Goal: Task Accomplishment & Management: Use online tool/utility

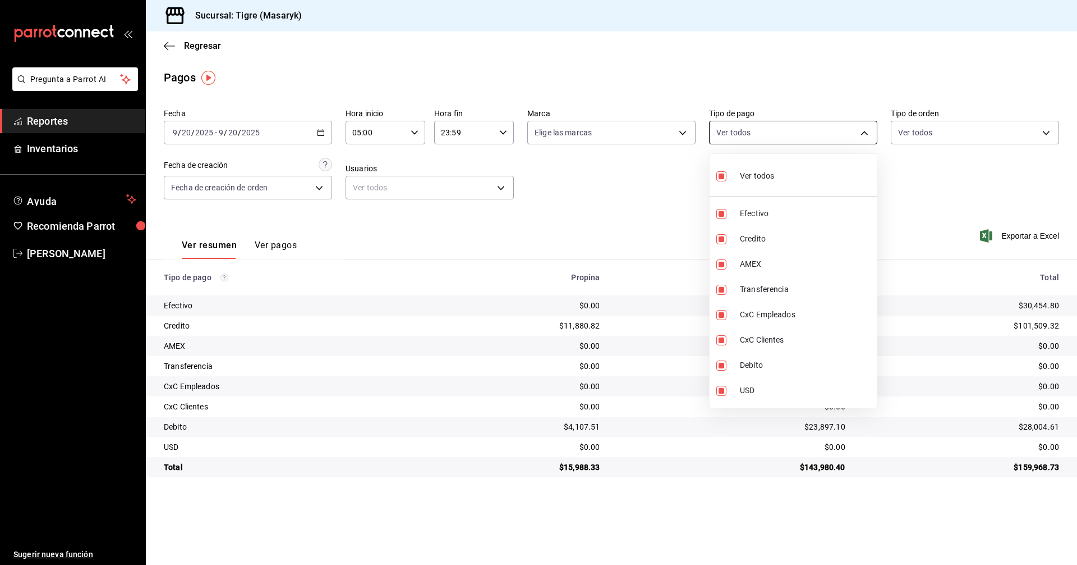
click at [863, 130] on body "Pregunta a Parrot AI Reportes Inventarios Ayuda Recomienda Parrot Tigre Masaryk…" at bounding box center [538, 282] width 1077 height 565
click at [717, 178] on input "checkbox" at bounding box center [722, 176] width 10 height 10
checkbox input "false"
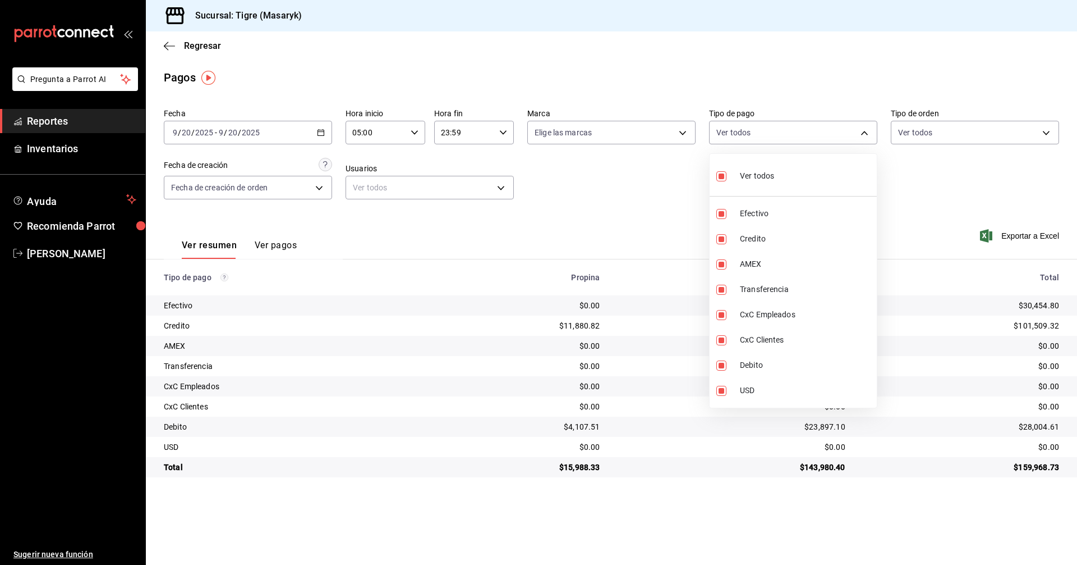
checkbox input "false"
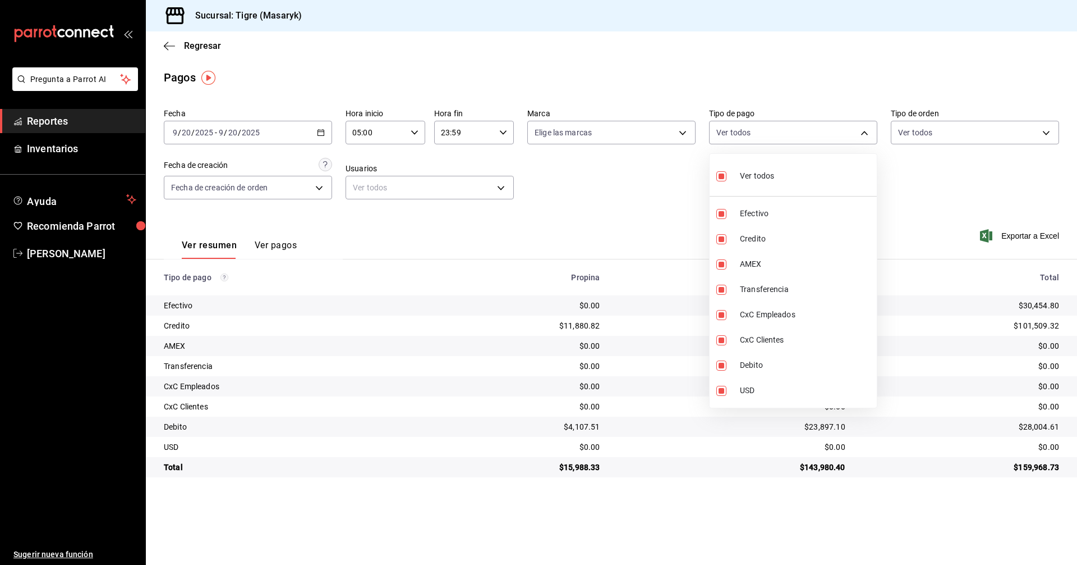
checkbox input "false"
click at [721, 178] on input "checkbox" at bounding box center [722, 176] width 10 height 10
checkbox input "true"
type input "68cfb1b9-f6b2-44be-9d19-cf144159f8e2,563f51c4-7c0d-43b6-837e-e895ac41548e,d9472…"
checkbox input "true"
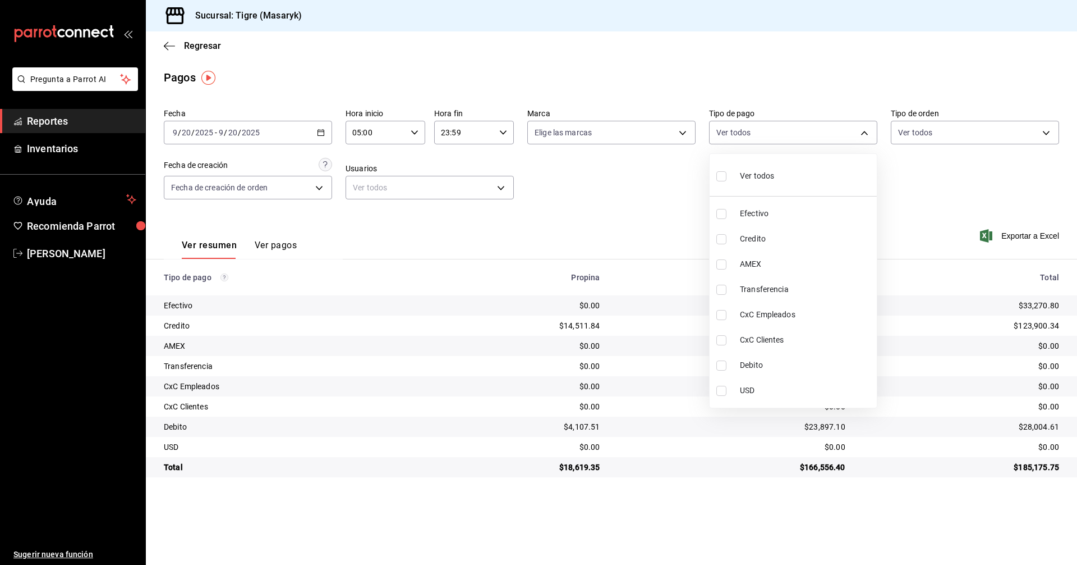
checkbox input "true"
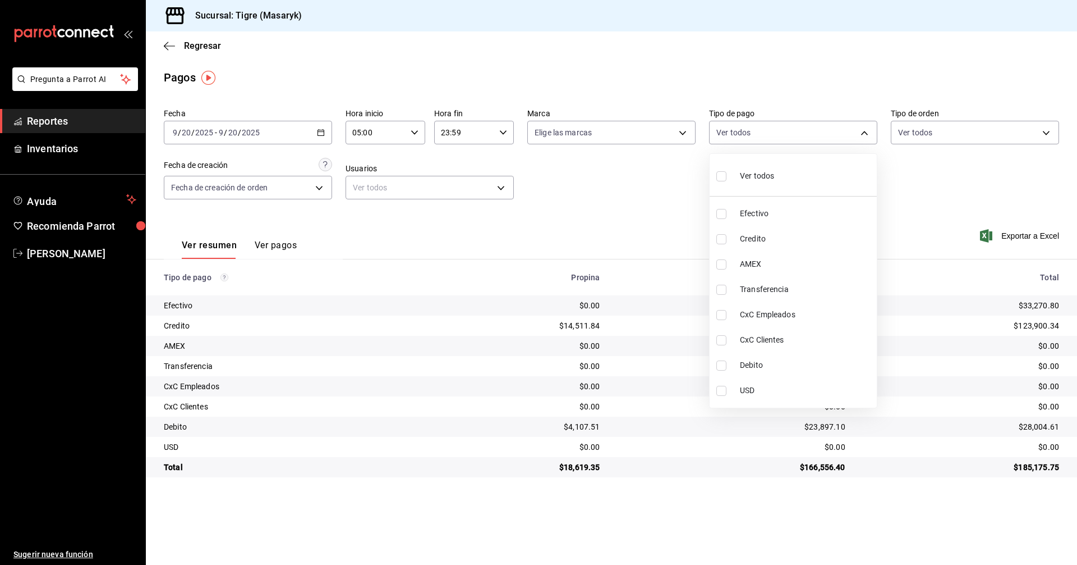
checkbox input "true"
click at [959, 185] on div at bounding box center [538, 282] width 1077 height 565
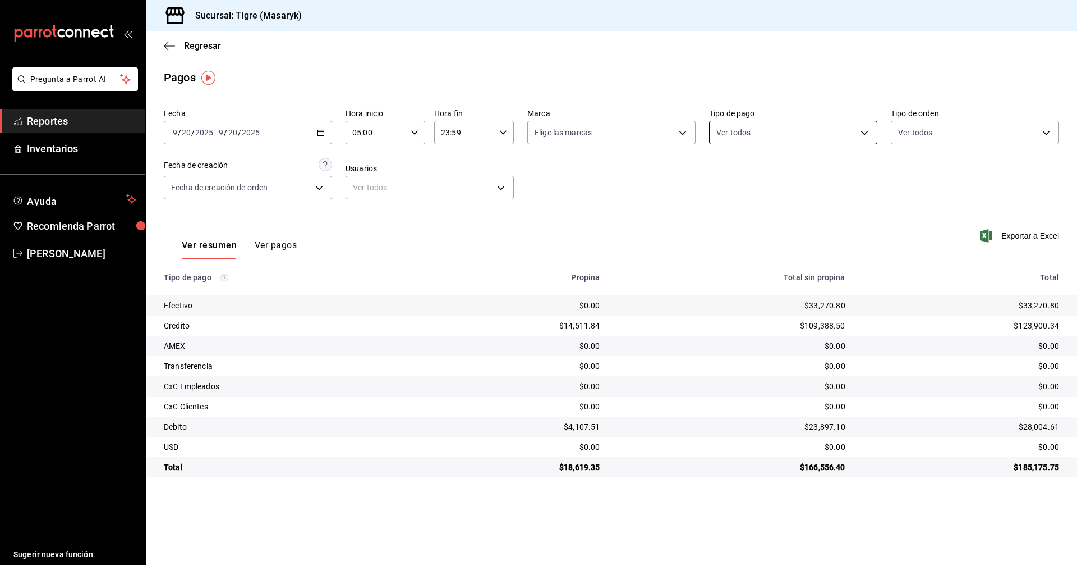
click at [859, 132] on body "Pregunta a Parrot AI Reportes Inventarios Ayuda Recomienda Parrot Tigre Masaryk…" at bounding box center [538, 282] width 1077 height 565
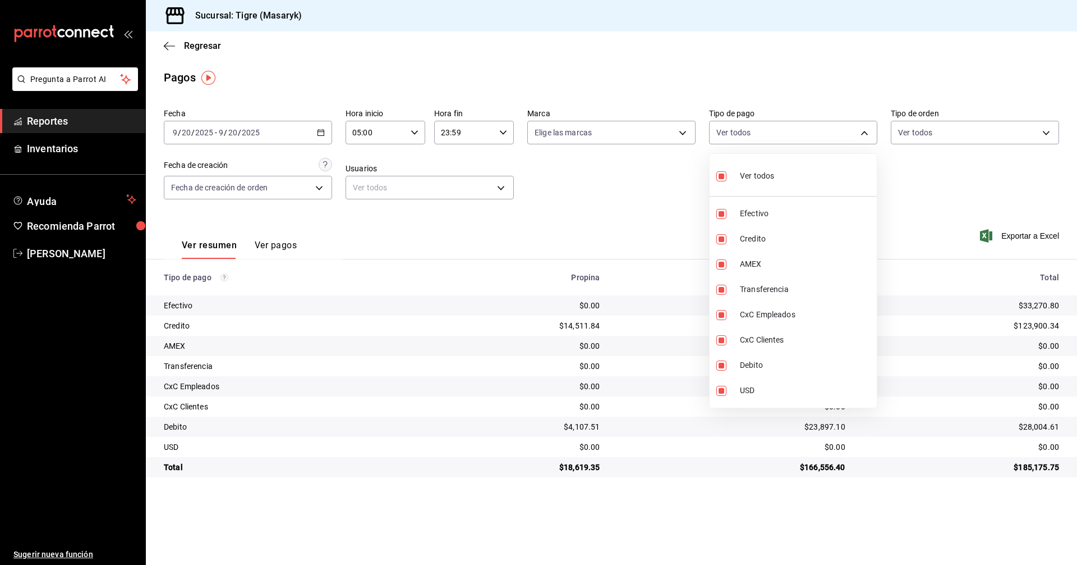
click at [723, 176] on input "checkbox" at bounding box center [722, 176] width 10 height 10
checkbox input "false"
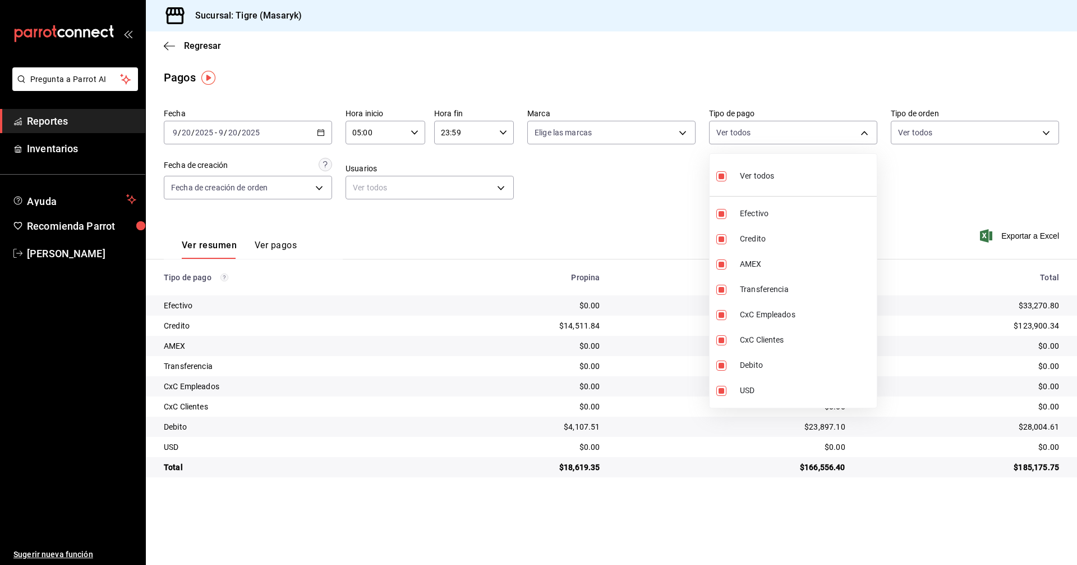
checkbox input "false"
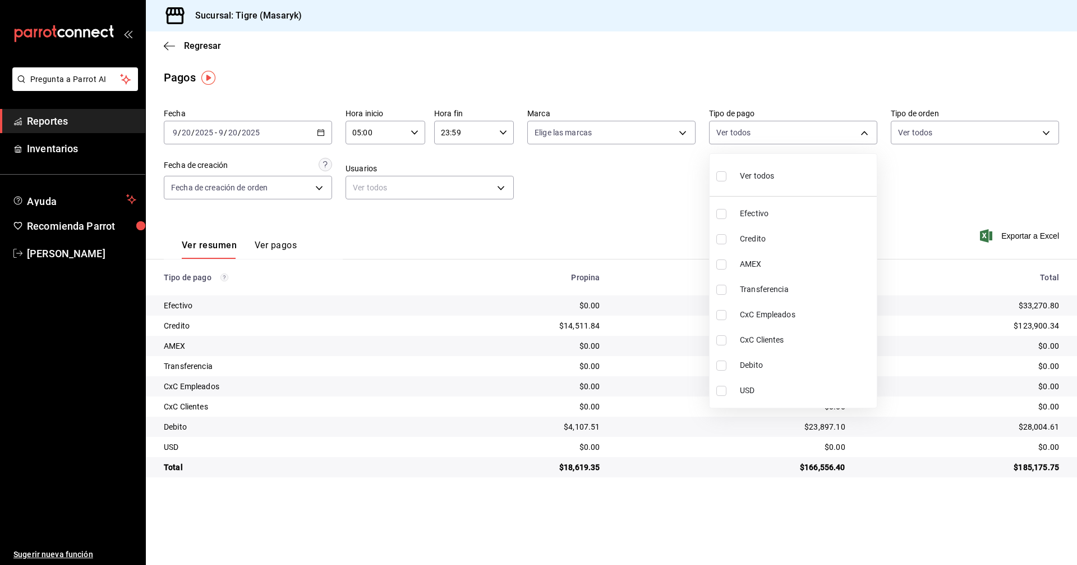
click at [723, 176] on input "checkbox" at bounding box center [722, 176] width 10 height 10
checkbox input "true"
type input "68cfb1b9-f6b2-44be-9d19-cf144159f8e2,563f51c4-7c0d-43b6-837e-e895ac41548e,d9472…"
checkbox input "true"
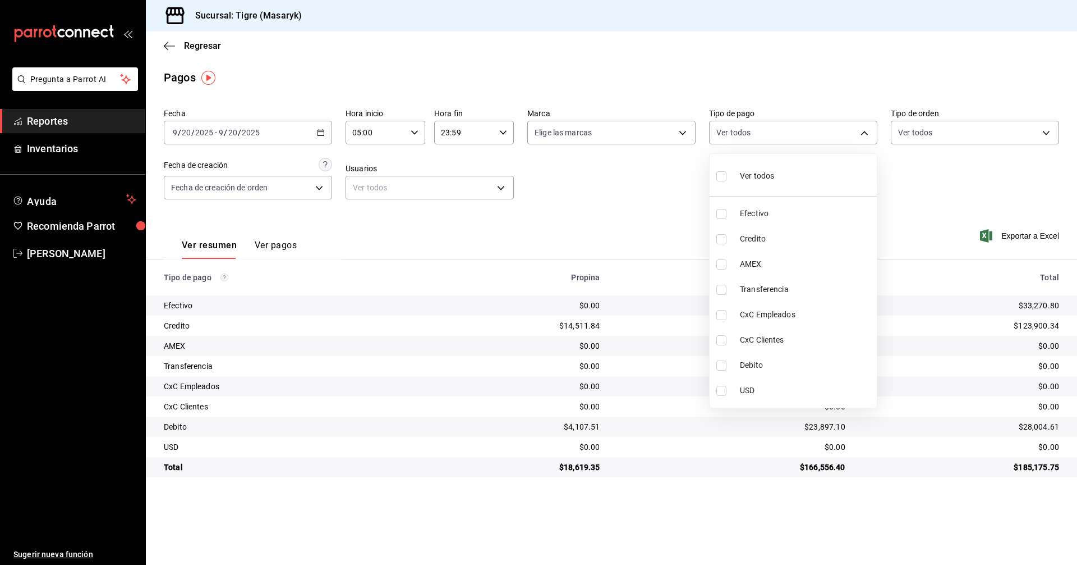
checkbox input "true"
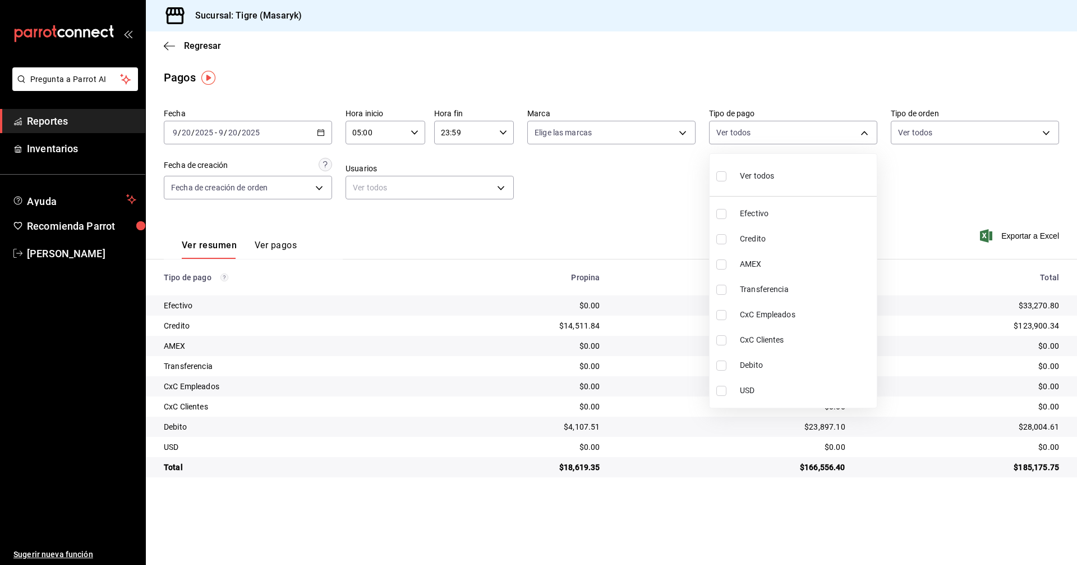
checkbox input "true"
click at [641, 206] on div at bounding box center [538, 282] width 1077 height 565
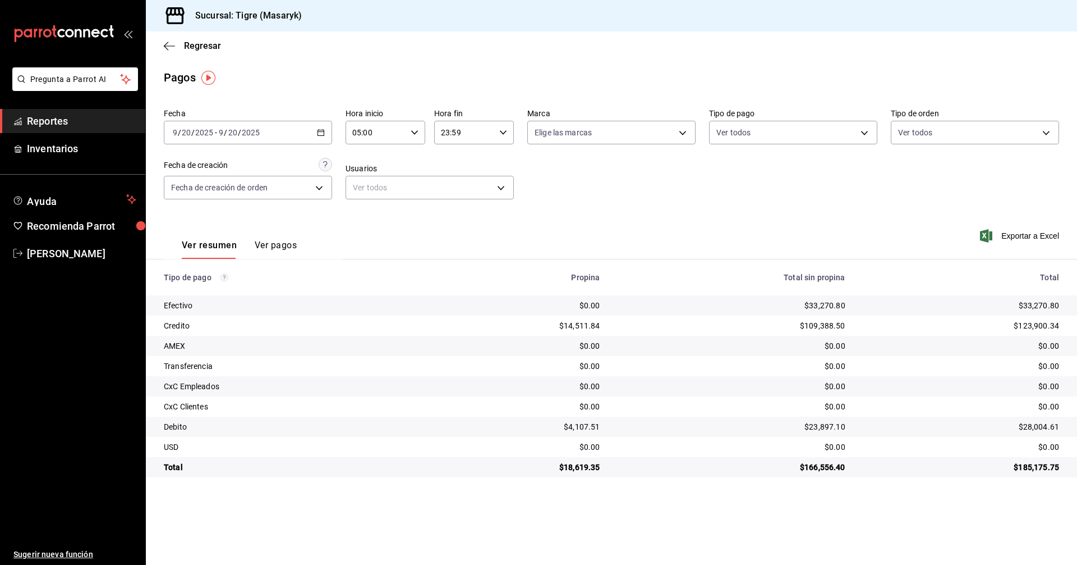
click at [409, 135] on div "05:00 Hora inicio" at bounding box center [386, 133] width 80 height 24
click at [365, 212] on span "07" at bounding box center [366, 214] width 22 height 9
click at [502, 134] on div at bounding box center [538, 282] width 1077 height 565
click at [444, 130] on input "23:59" at bounding box center [464, 132] width 61 height 22
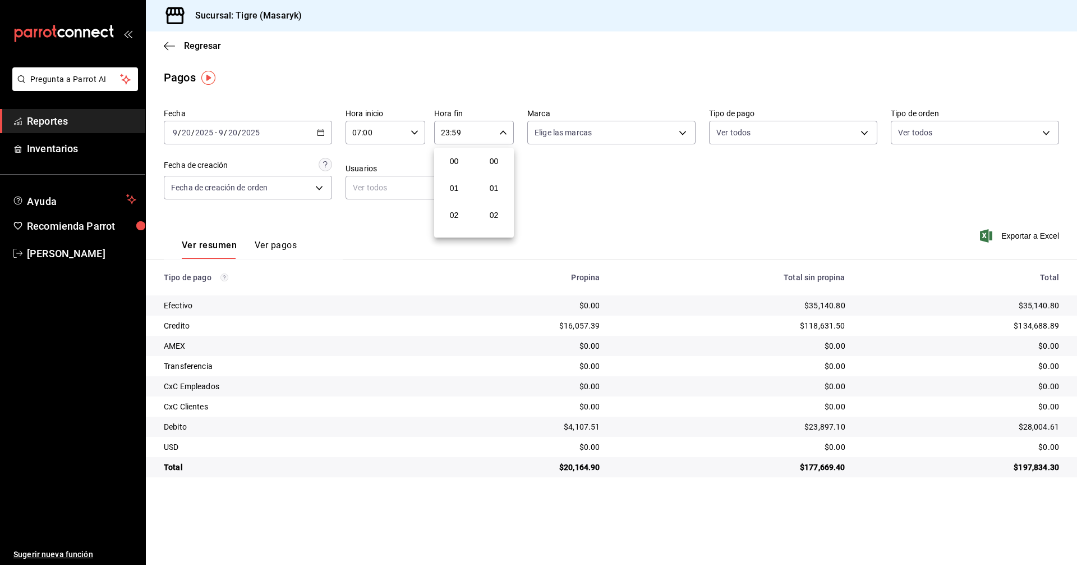
scroll to position [1526, 0]
click at [416, 130] on div at bounding box center [538, 282] width 1077 height 565
click at [417, 136] on icon "button" at bounding box center [415, 133] width 8 height 8
click at [370, 166] on span "01" at bounding box center [366, 167] width 22 height 9
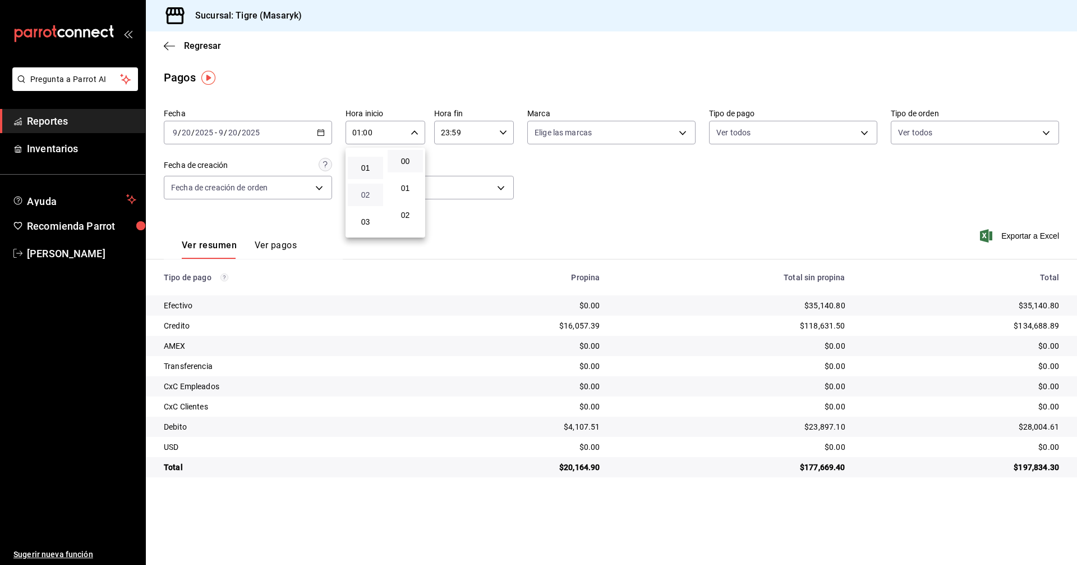
click at [363, 199] on button "02" at bounding box center [365, 195] width 35 height 22
type input "02:00"
click at [857, 136] on div at bounding box center [538, 282] width 1077 height 565
click at [862, 136] on body "Pregunta a Parrot AI Reportes Inventarios Ayuda Recomienda Parrot Tigre Masaryk…" at bounding box center [538, 282] width 1077 height 565
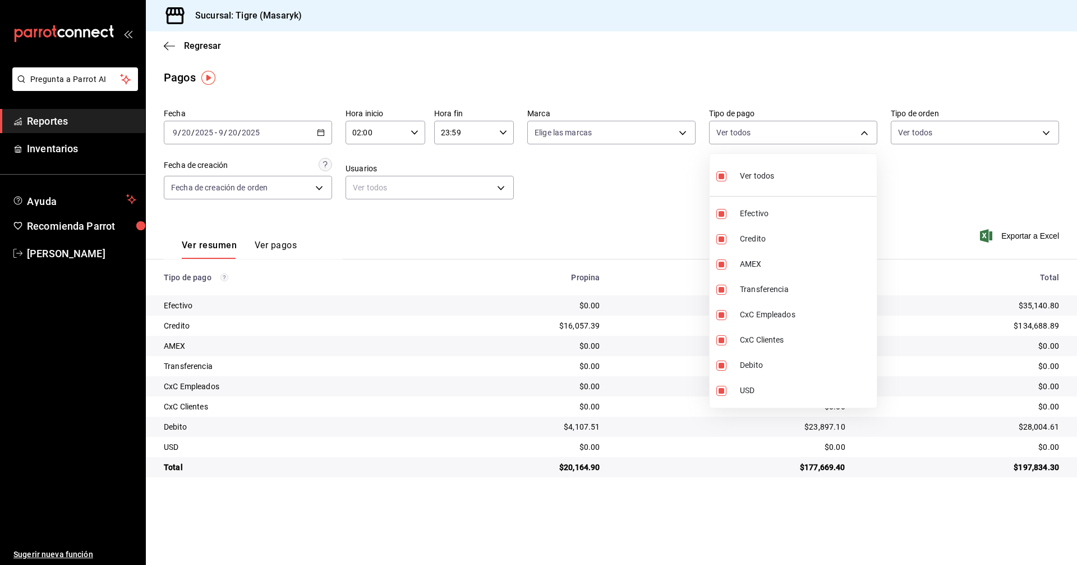
click at [720, 173] on input "checkbox" at bounding box center [722, 176] width 10 height 10
checkbox input "false"
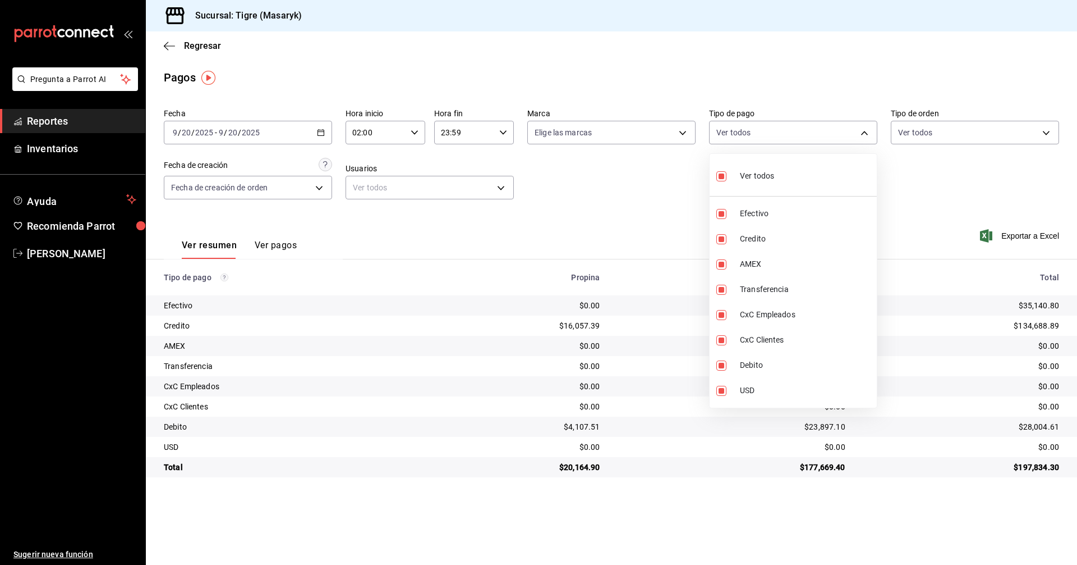
checkbox input "false"
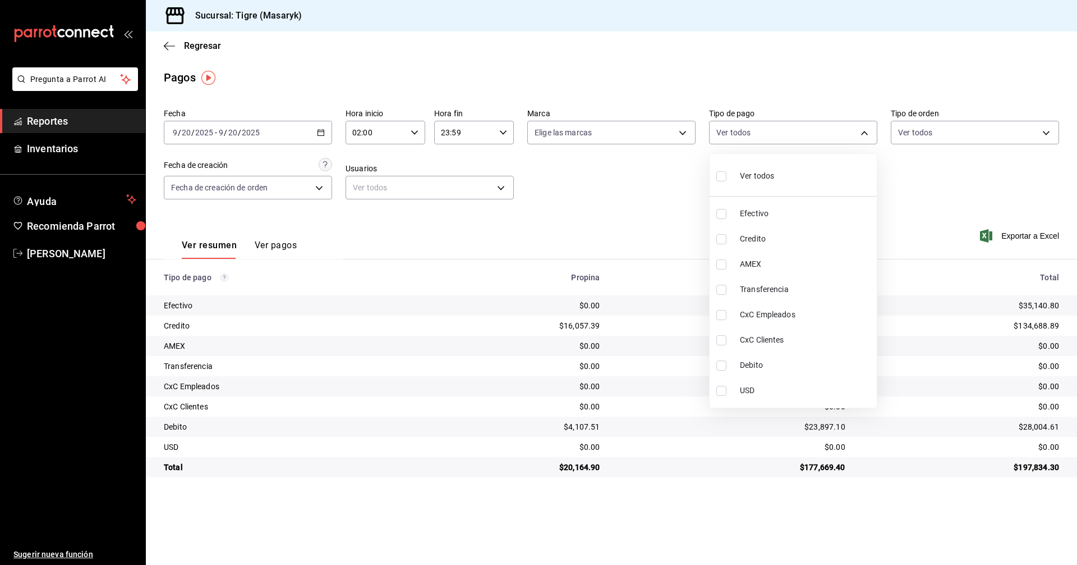
click at [720, 173] on input "checkbox" at bounding box center [722, 176] width 10 height 10
checkbox input "true"
type input "68cfb1b9-f6b2-44be-9d19-cf144159f8e2,563f51c4-7c0d-43b6-837e-e895ac41548e,d9472…"
checkbox input "true"
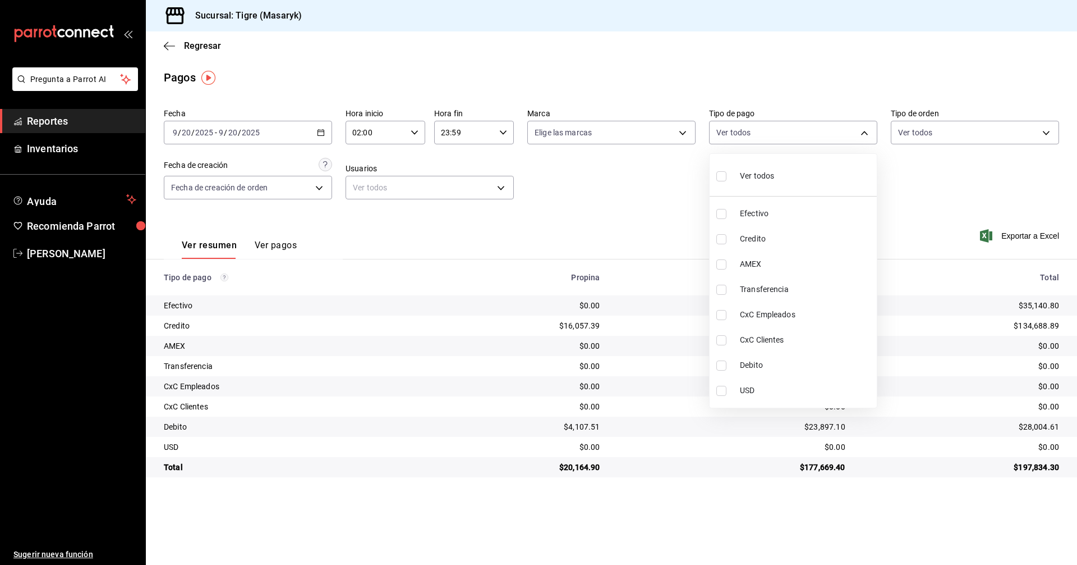
checkbox input "true"
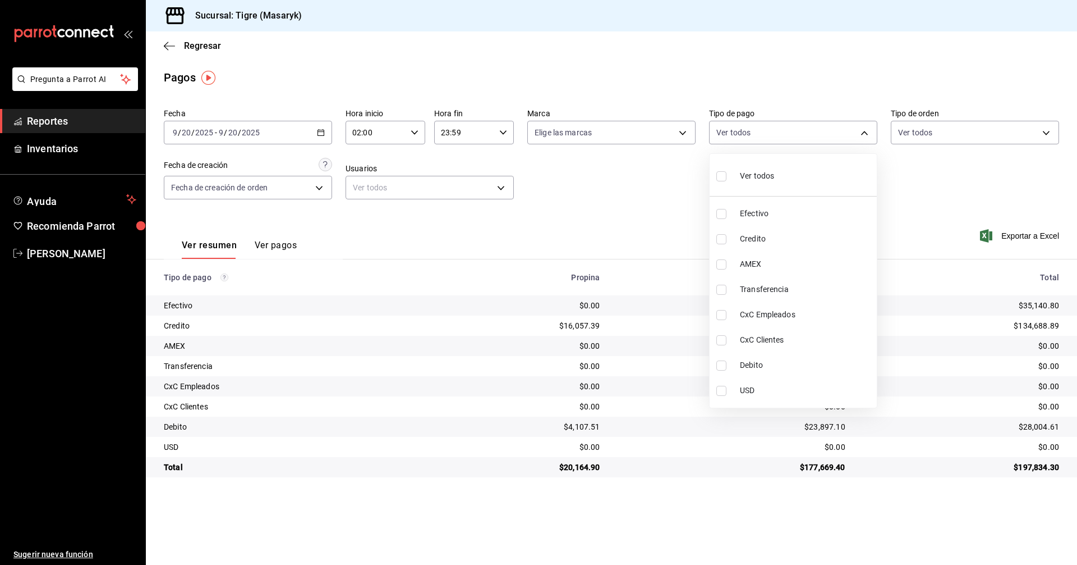
checkbox input "true"
click at [947, 218] on div at bounding box center [538, 282] width 1077 height 565
